Goal: Check status: Check status

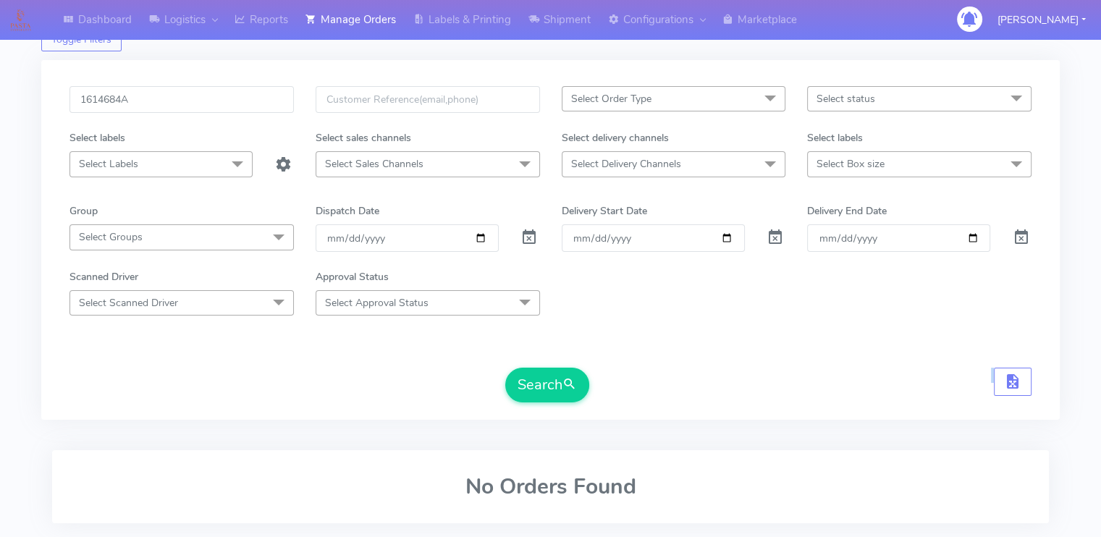
scroll to position [23, 0]
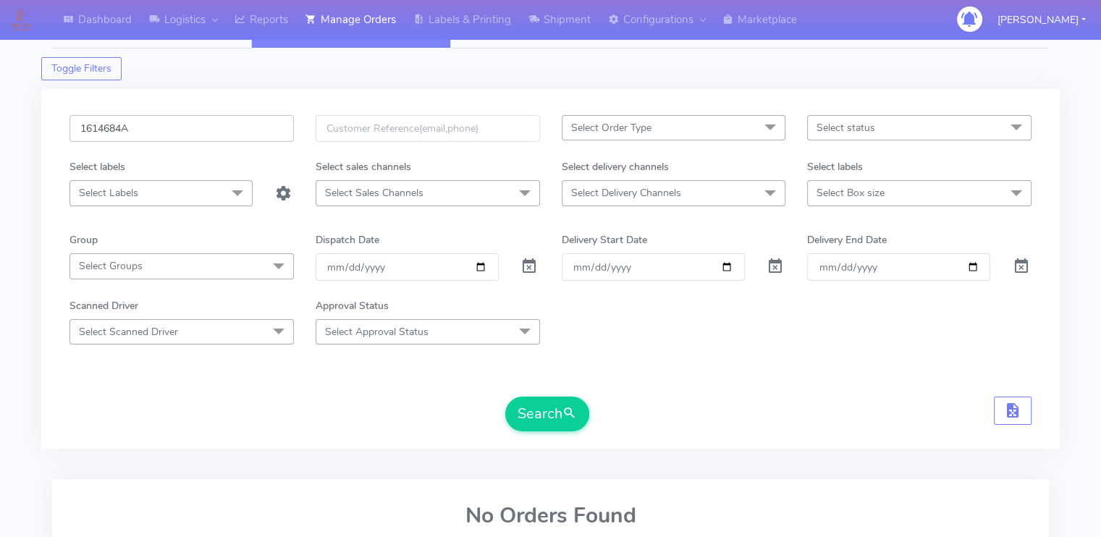
click at [207, 130] on input "1614684A" at bounding box center [181, 128] width 224 height 27
paste input "text"
click at [505, 397] on button "Search" at bounding box center [547, 414] width 84 height 35
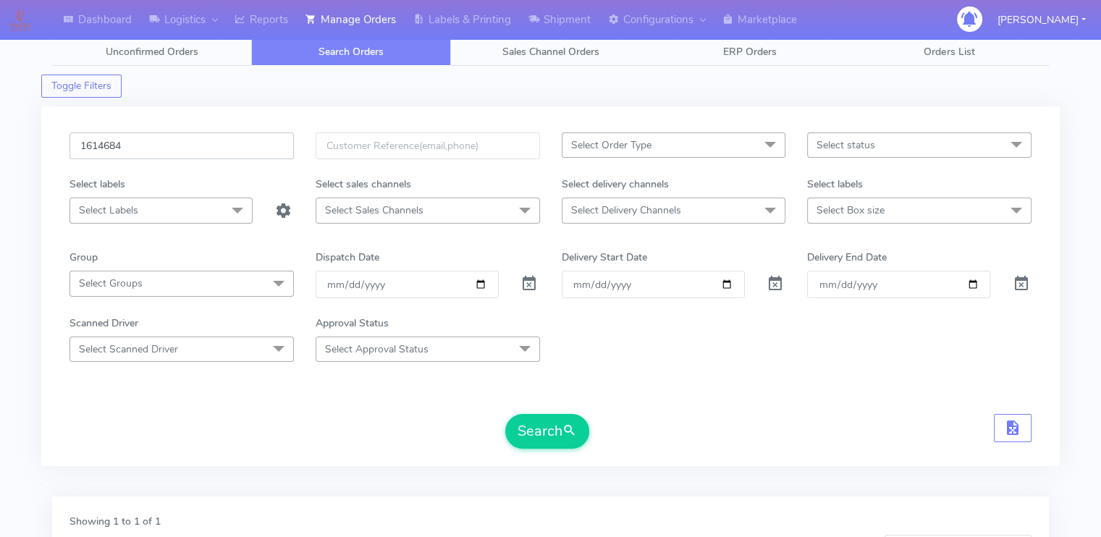
scroll to position [0, 0]
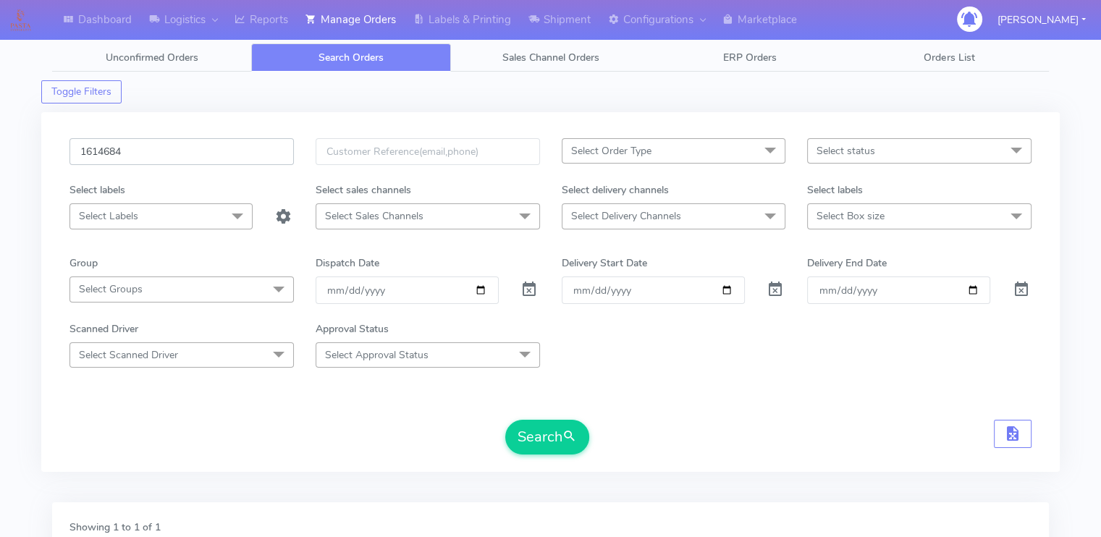
click at [209, 154] on input "1614684" at bounding box center [181, 151] width 224 height 27
type input "1614684A"
click at [505, 420] on button "Search" at bounding box center [547, 437] width 84 height 35
click at [384, 420] on div "Search" at bounding box center [550, 437] width 962 height 35
click at [200, 147] on input "1614684A" at bounding box center [181, 151] width 224 height 27
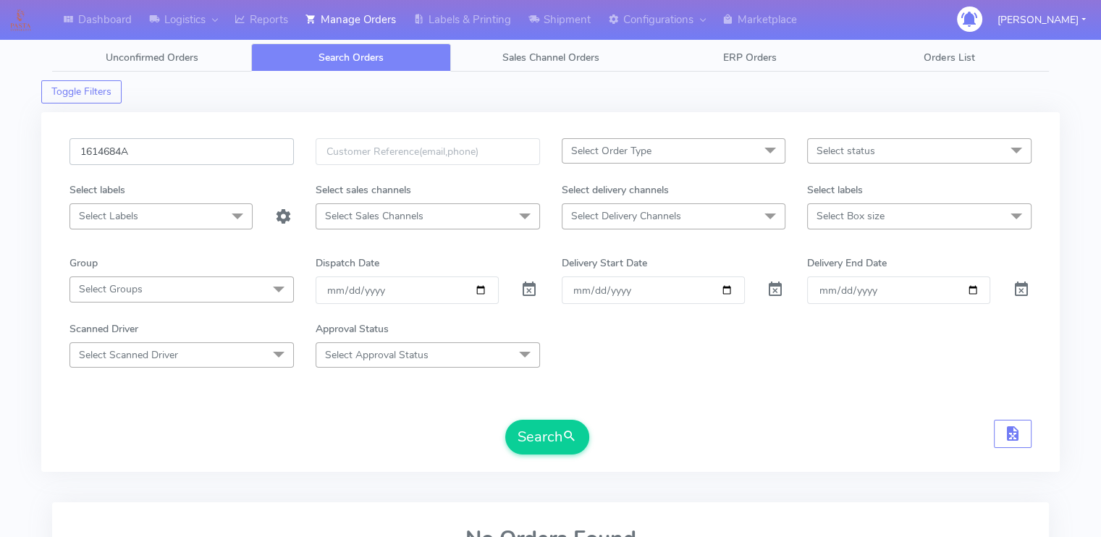
click at [505, 420] on button "Search" at bounding box center [547, 437] width 84 height 35
click at [112, 143] on input "1614684A" at bounding box center [181, 151] width 224 height 27
click at [231, 159] on input "text" at bounding box center [181, 151] width 224 height 27
paste input "1628934A"
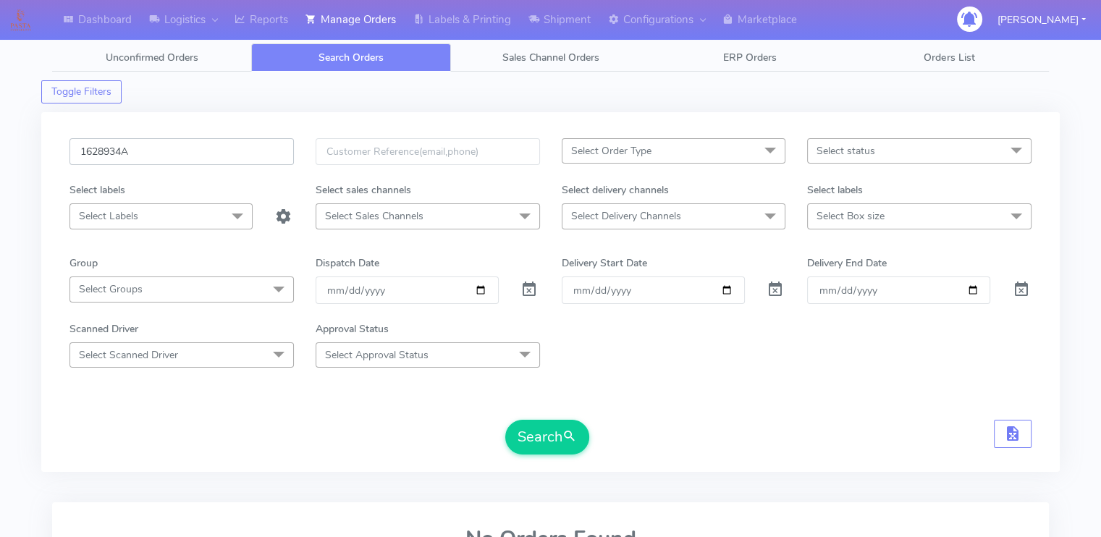
type input "1628934A"
click at [505, 420] on button "Search" at bounding box center [547, 437] width 84 height 35
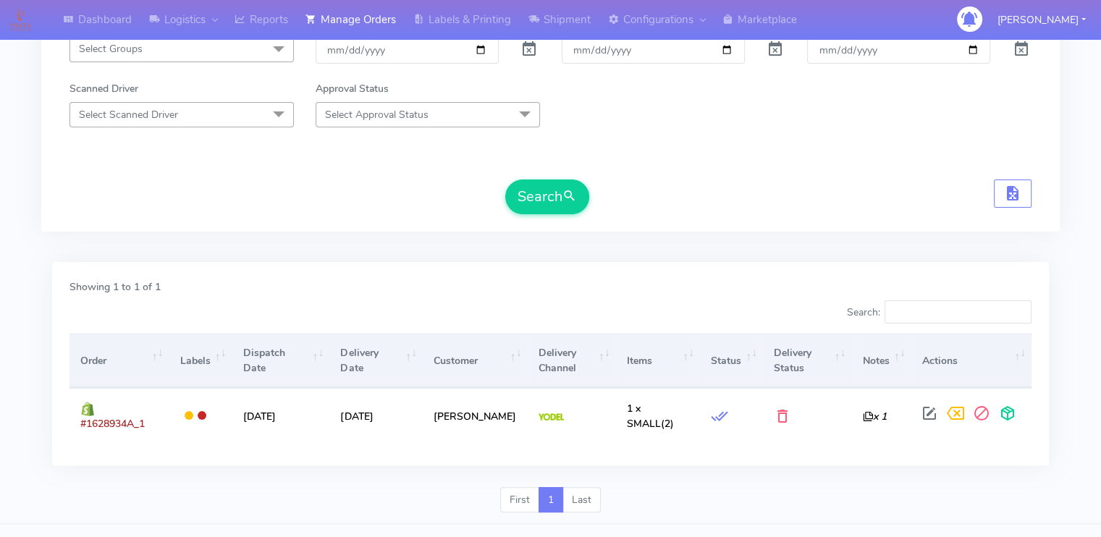
scroll to position [268, 0]
